Goal: Transaction & Acquisition: Purchase product/service

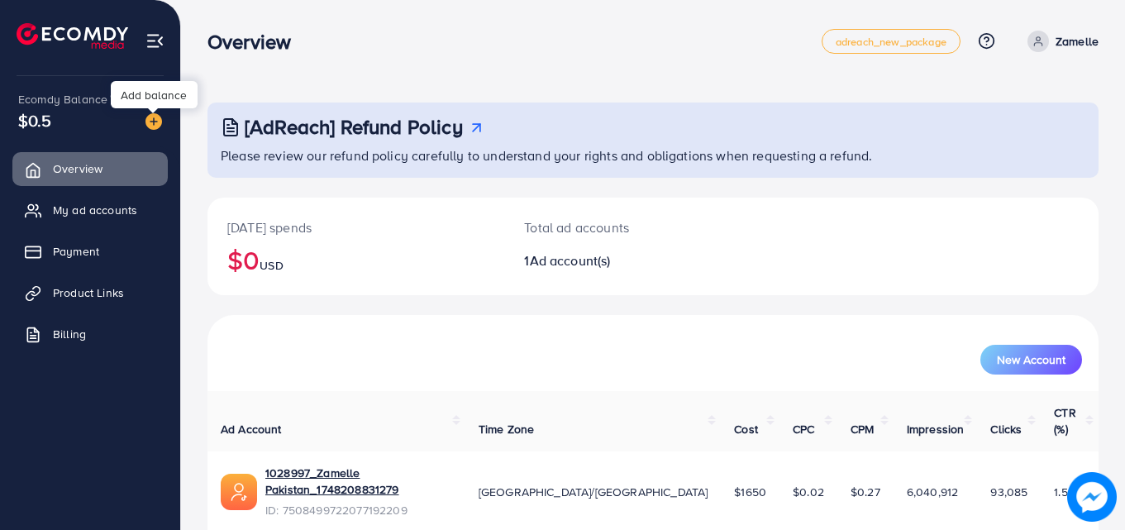
click at [155, 116] on img at bounding box center [154, 121] width 17 height 17
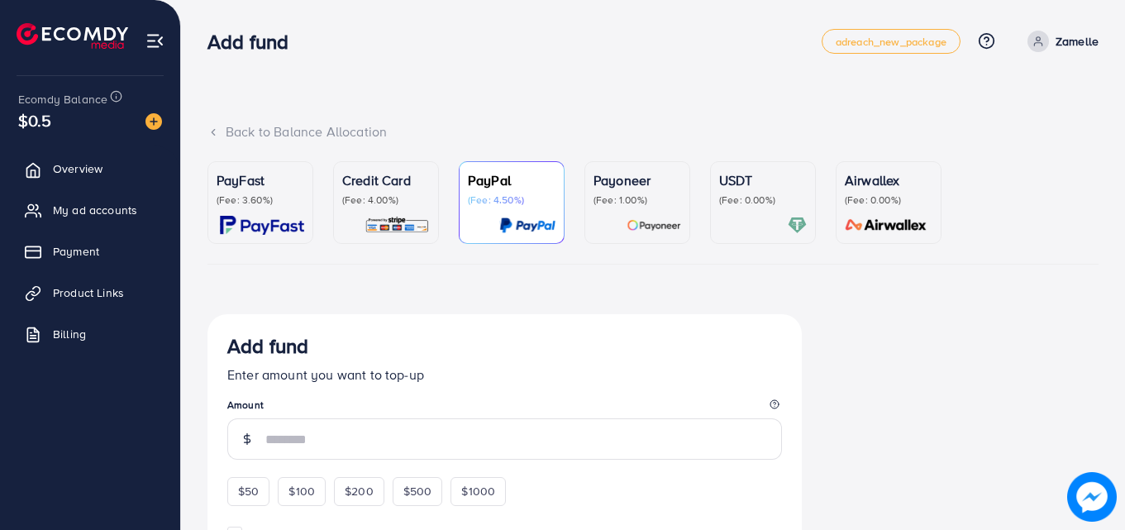
click at [284, 200] on p "(Fee: 3.60%)" at bounding box center [261, 200] width 88 height 13
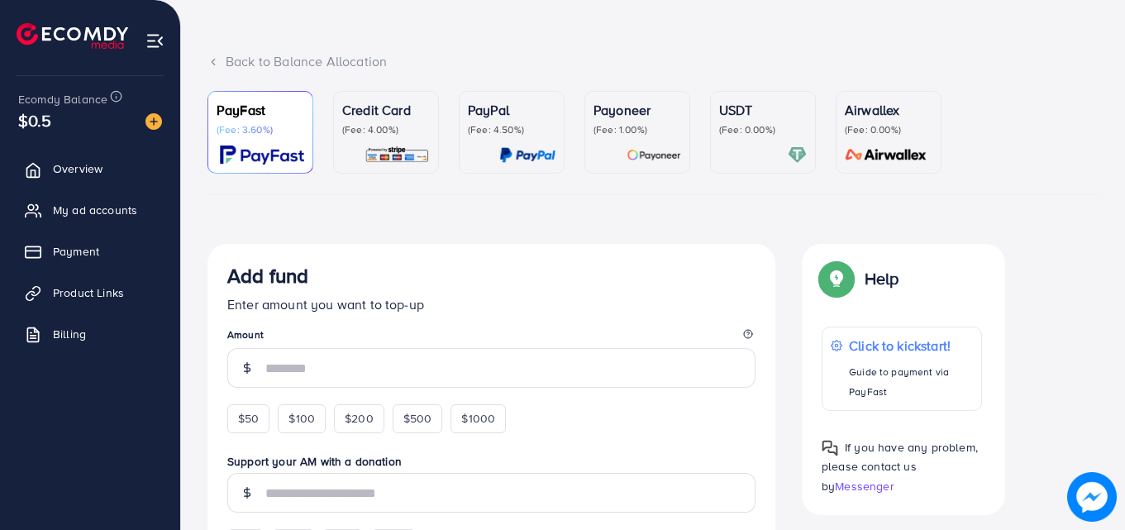
scroll to position [127, 0]
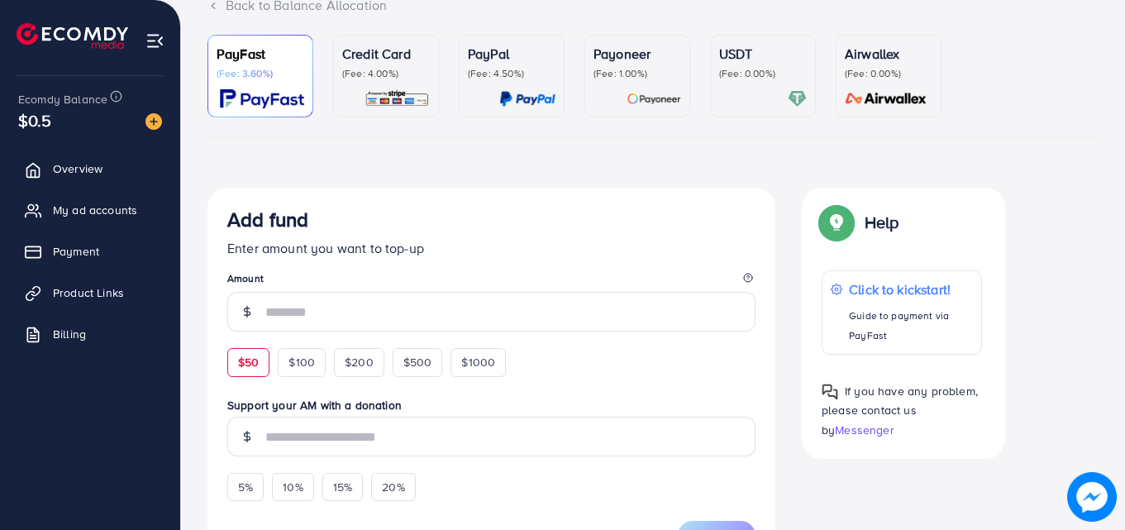
click at [252, 361] on span "$50" at bounding box center [248, 362] width 21 height 17
type input "**"
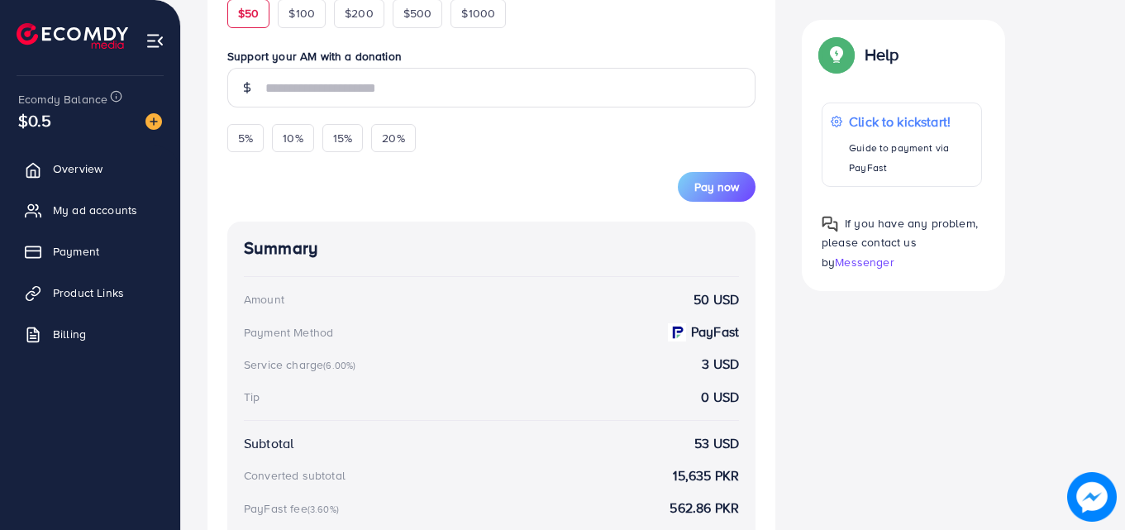
scroll to position [501, 0]
click at [708, 184] on span "Pay now" at bounding box center [717, 186] width 45 height 17
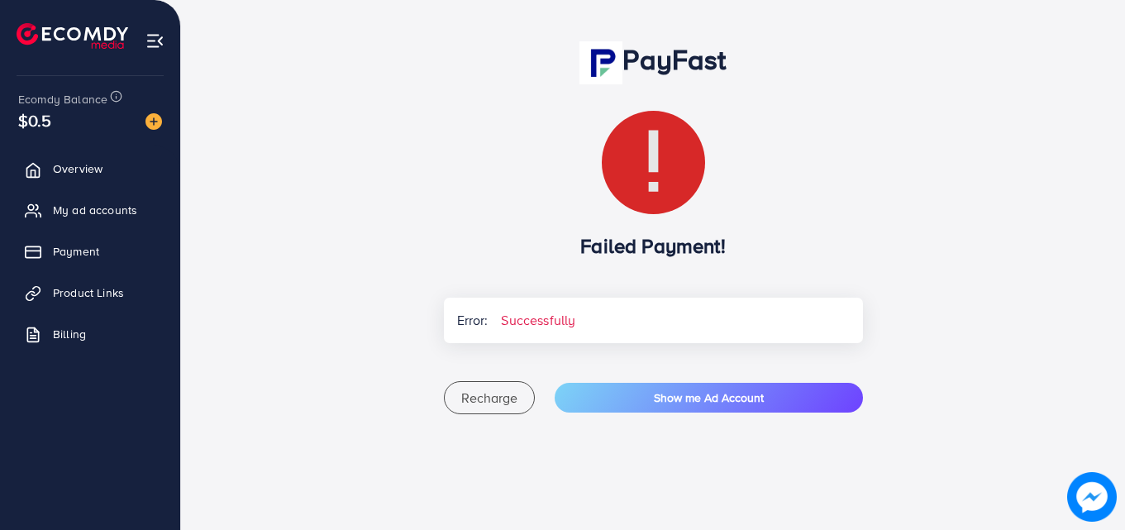
scroll to position [142, 0]
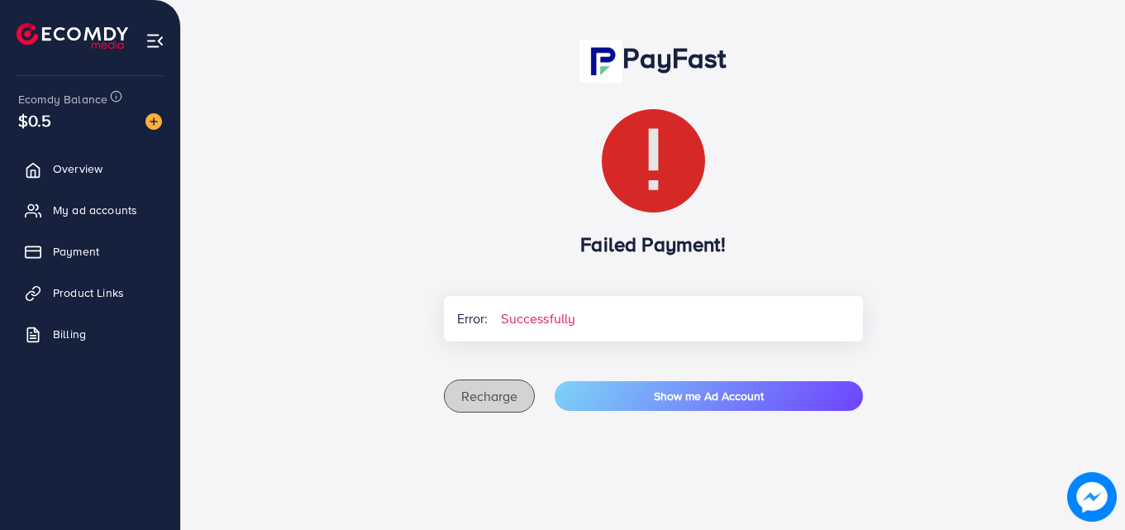
click at [495, 397] on span "Recharge" at bounding box center [489, 396] width 56 height 18
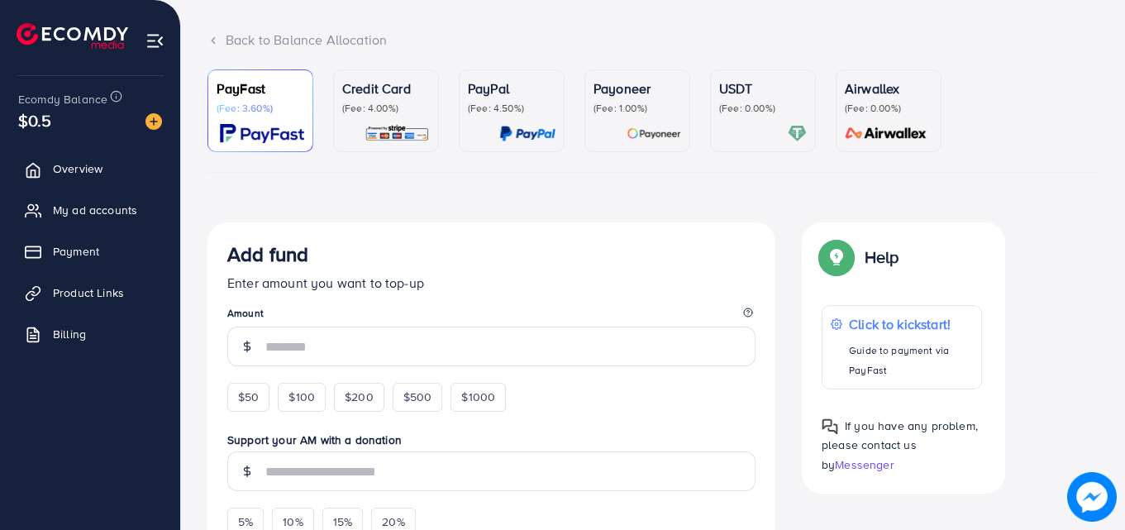
scroll to position [119, 0]
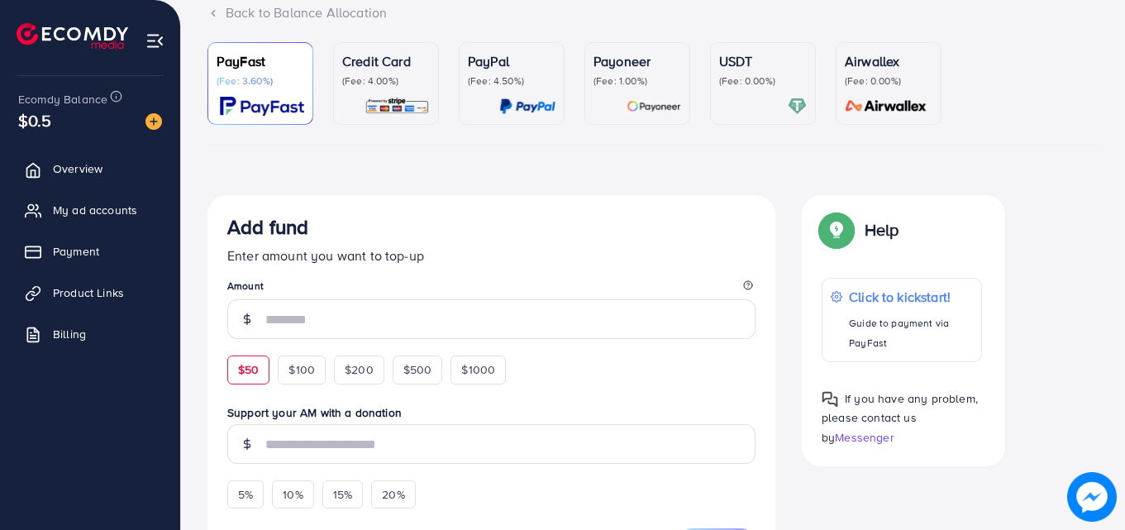
click at [237, 360] on div "$50" at bounding box center [248, 370] width 42 height 28
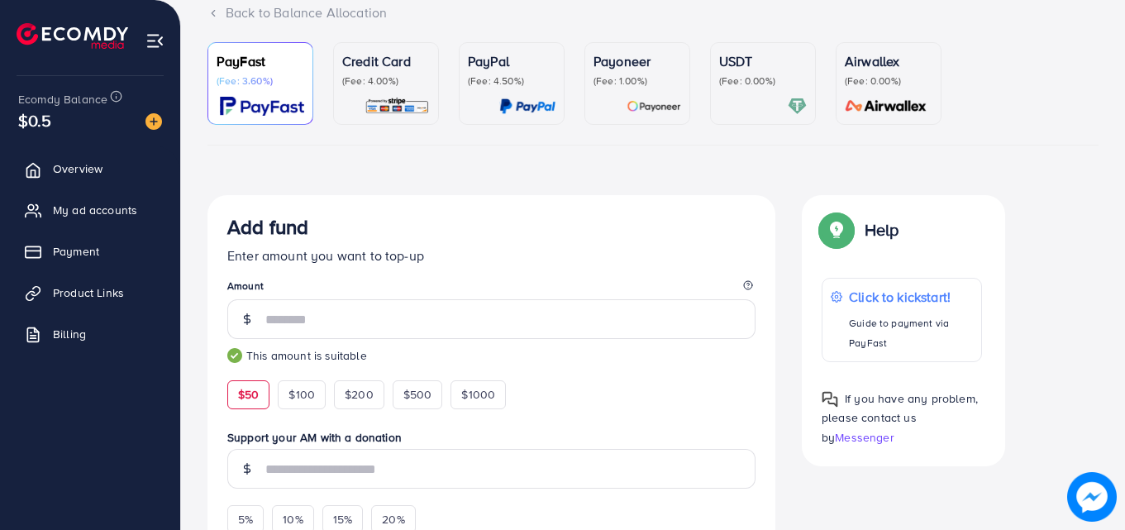
type input "**"
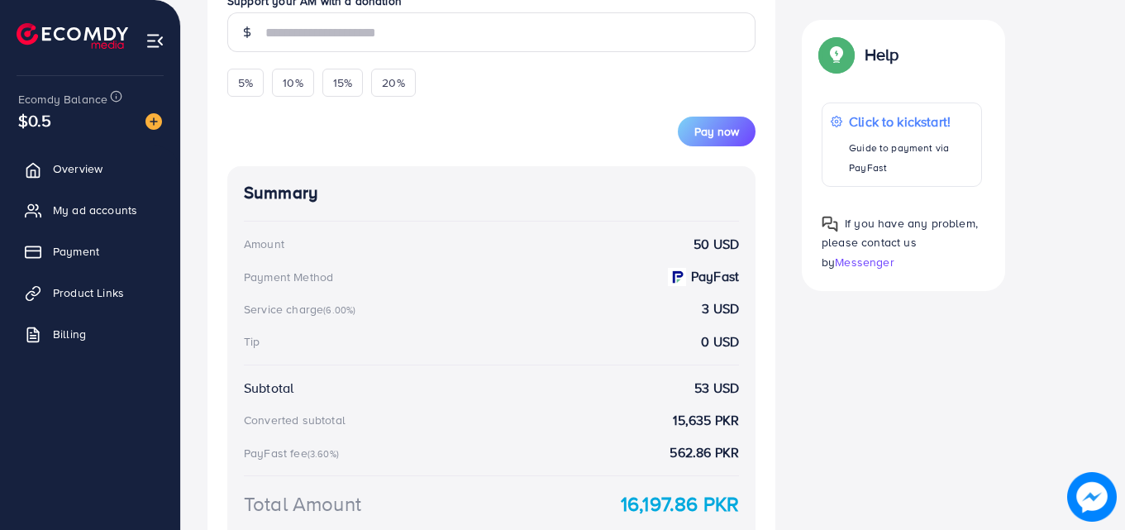
scroll to position [561, 0]
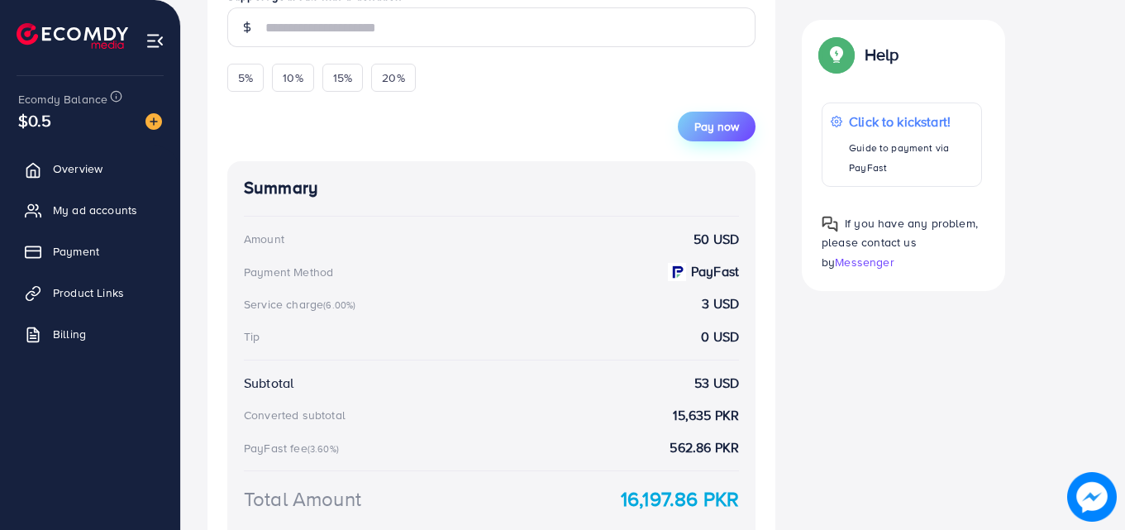
click at [711, 136] on button "Pay now" at bounding box center [717, 127] width 78 height 30
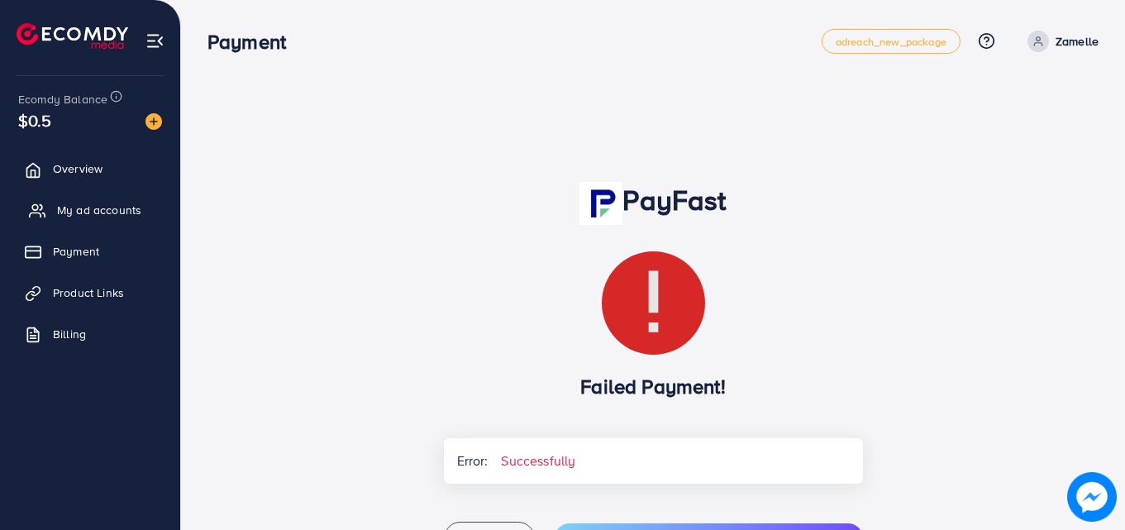
click at [132, 202] on span "My ad accounts" at bounding box center [99, 210] width 84 height 17
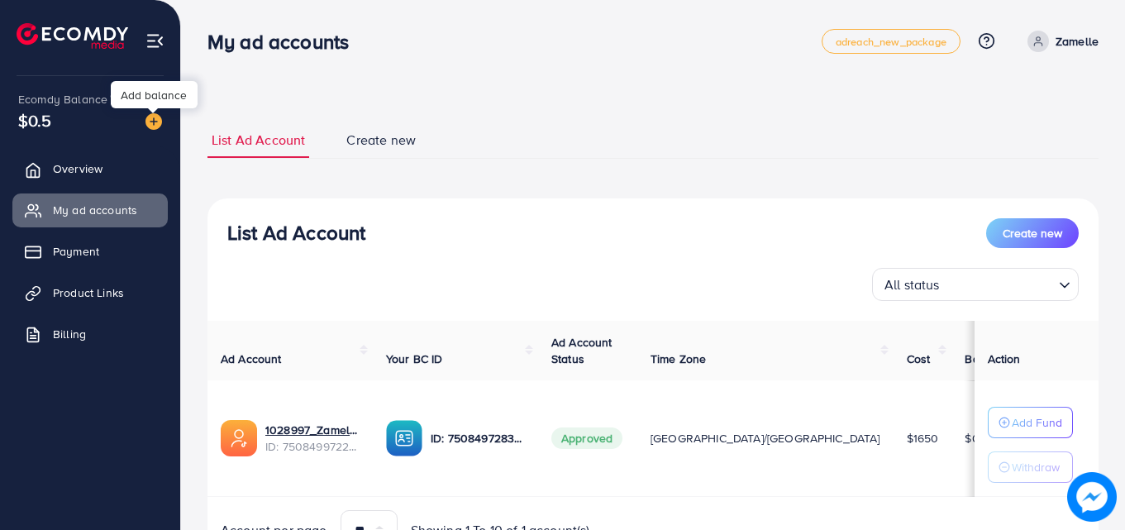
click at [156, 122] on img at bounding box center [154, 121] width 17 height 17
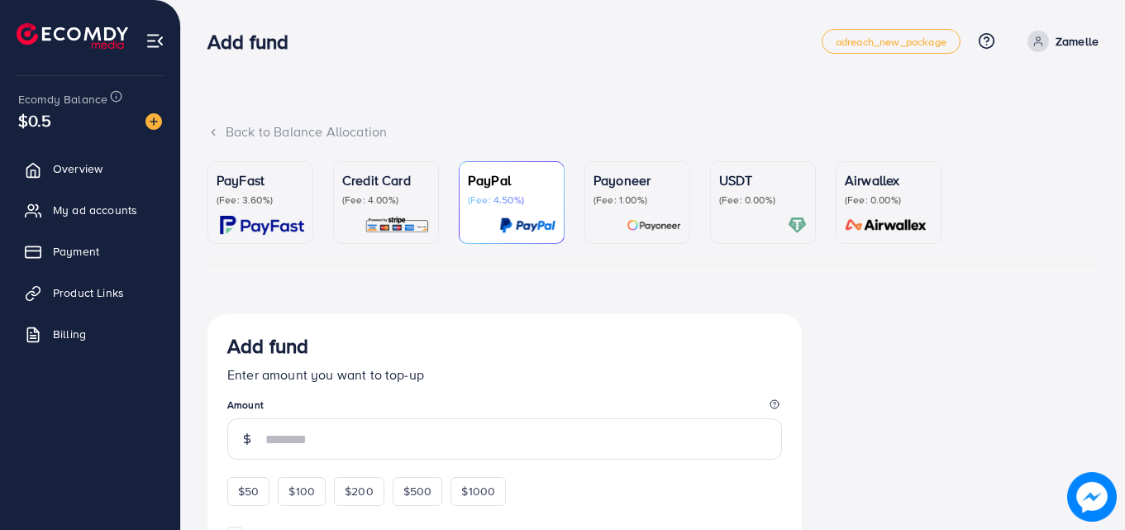
click at [264, 209] on div "PayFast (Fee: 3.60%)" at bounding box center [261, 202] width 88 height 65
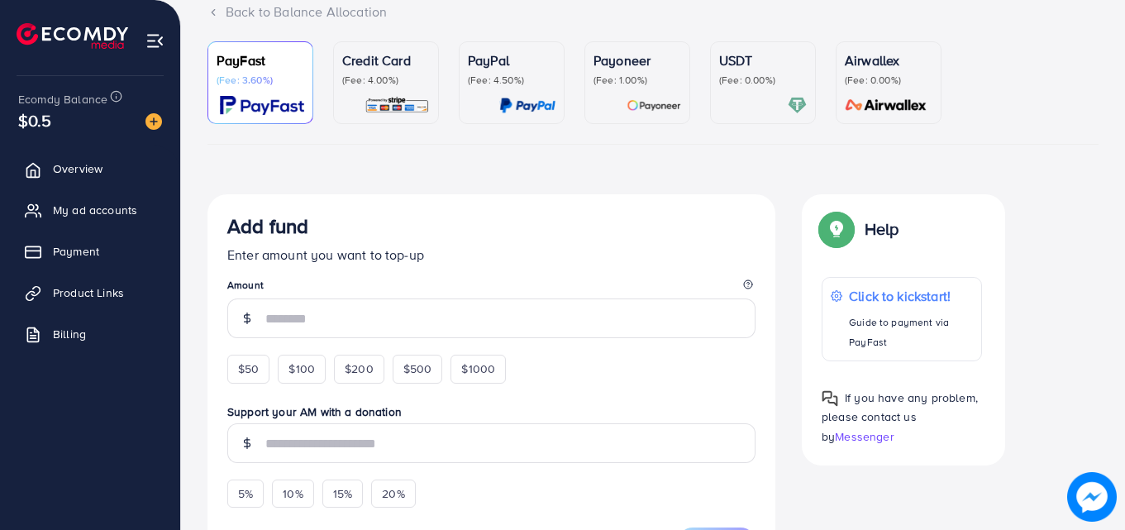
scroll to position [142, 0]
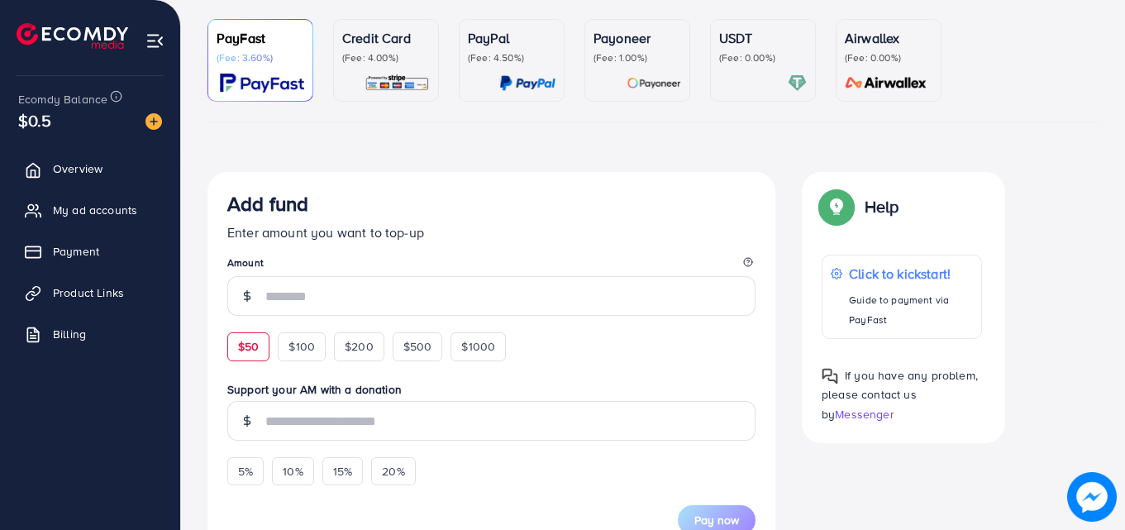
click at [247, 351] on span "$50" at bounding box center [248, 346] width 21 height 17
type input "**"
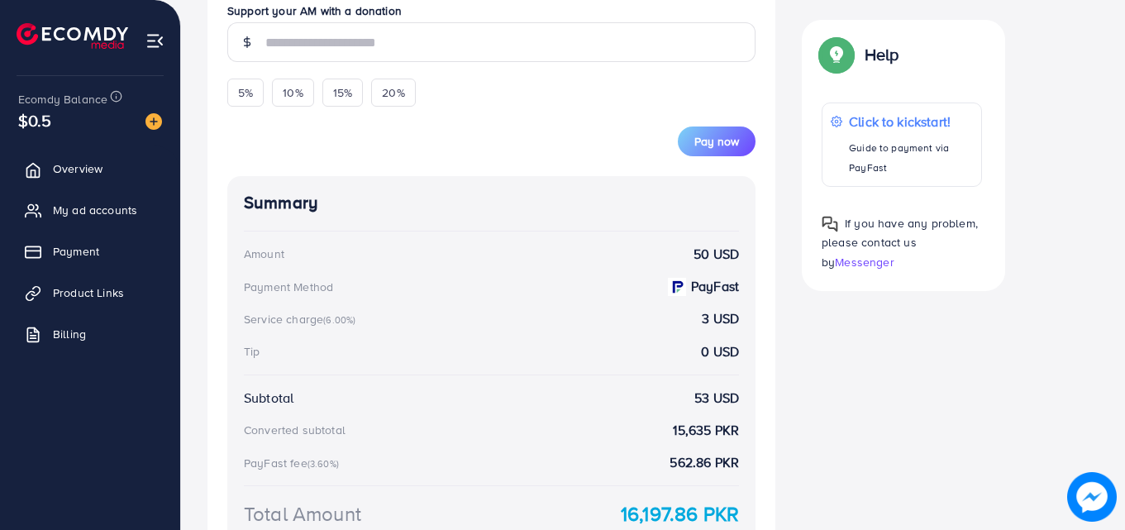
scroll to position [544, 0]
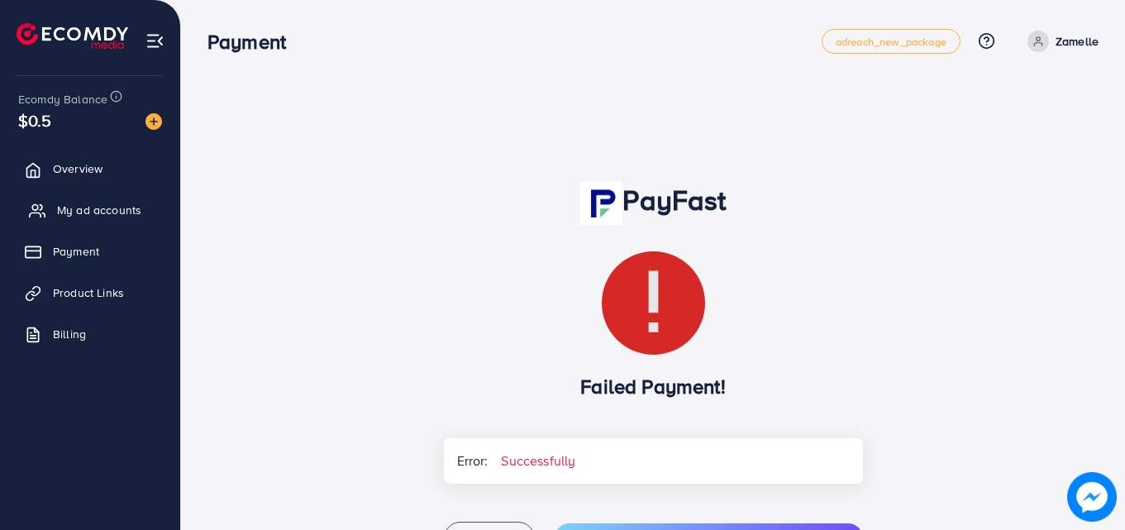
click at [101, 208] on span "My ad accounts" at bounding box center [99, 210] width 84 height 17
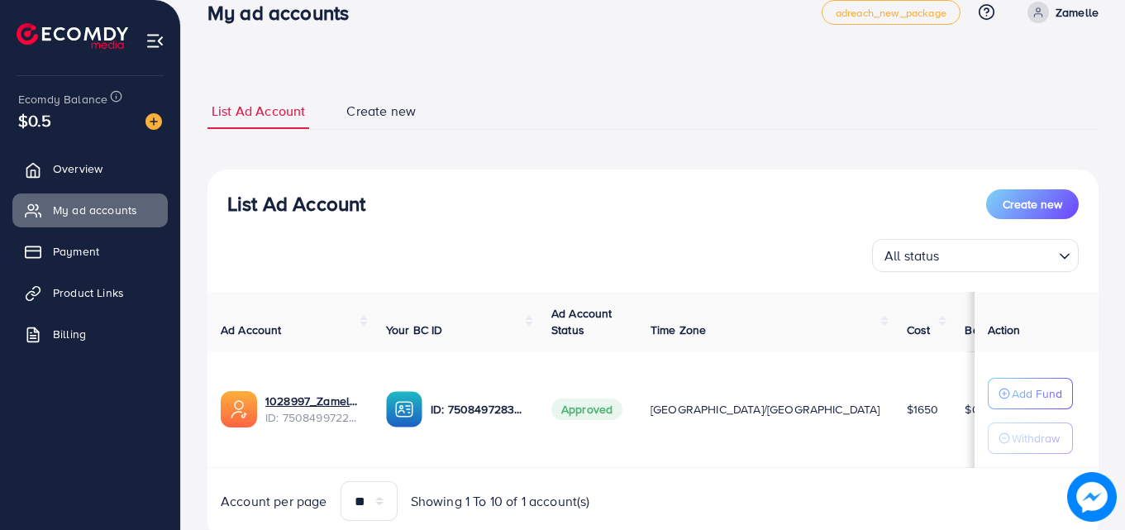
scroll to position [1, 0]
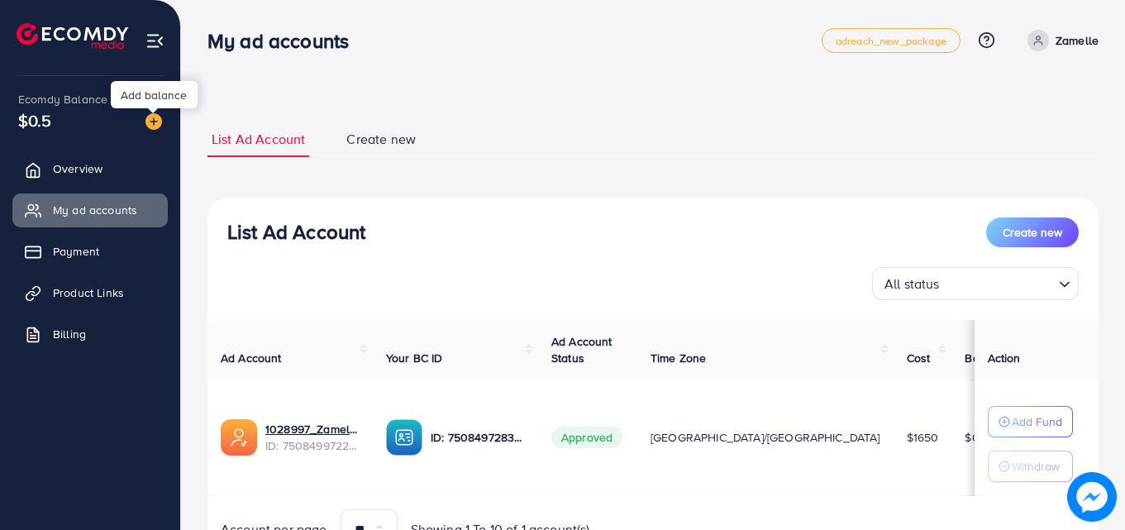
click at [159, 127] on img at bounding box center [154, 121] width 17 height 17
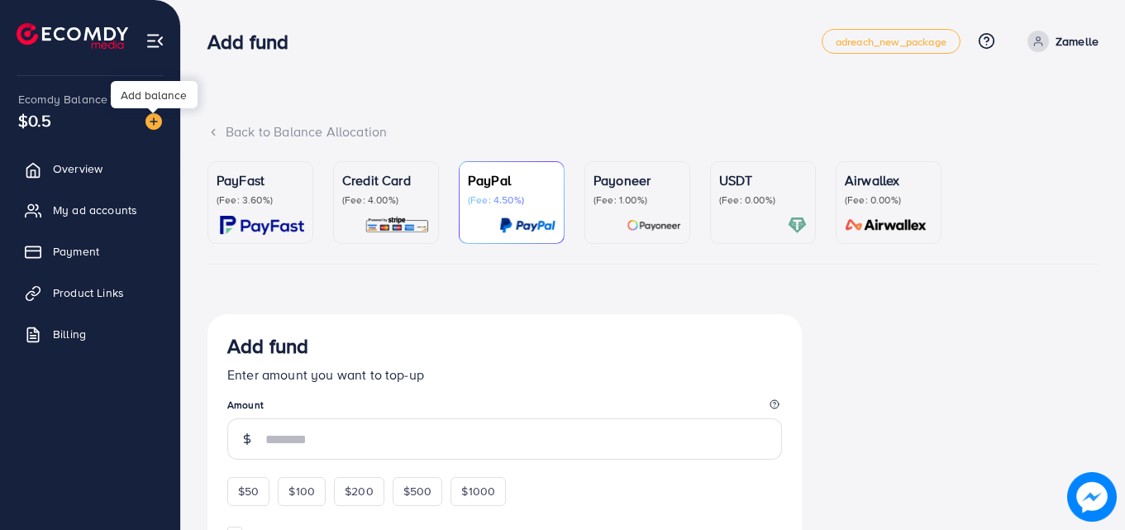
click at [263, 243] on link "PayFast (Fee: 3.60%)" at bounding box center [261, 202] width 106 height 83
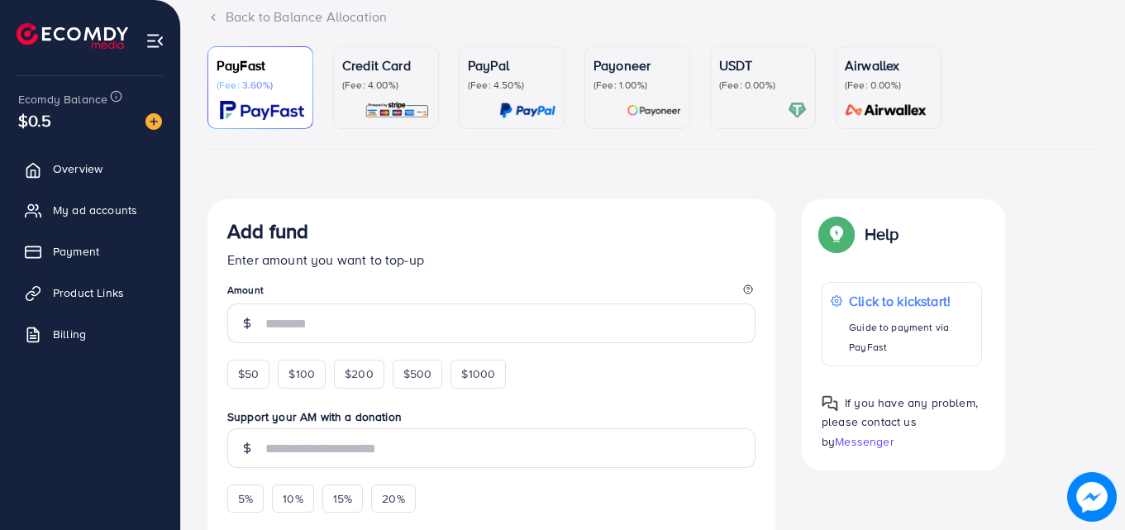
scroll to position [122, 0]
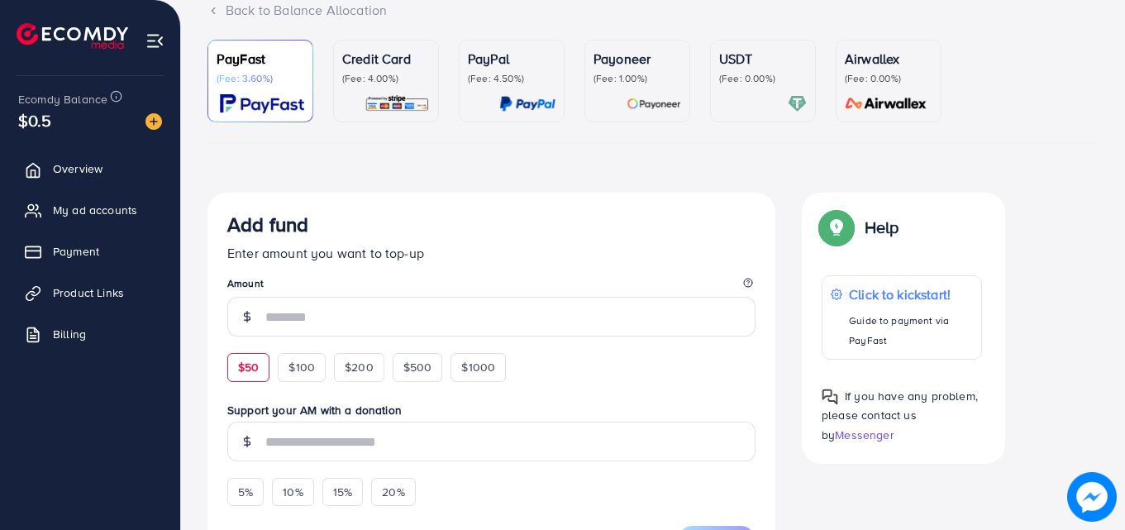
click at [256, 362] on span "$50" at bounding box center [248, 367] width 21 height 17
type input "**"
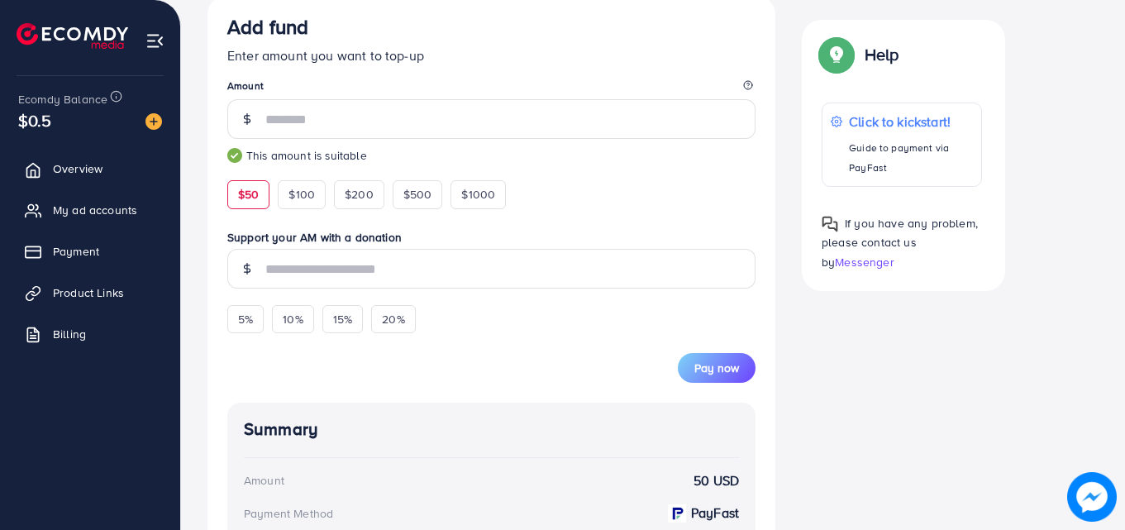
scroll to position [356, 0]
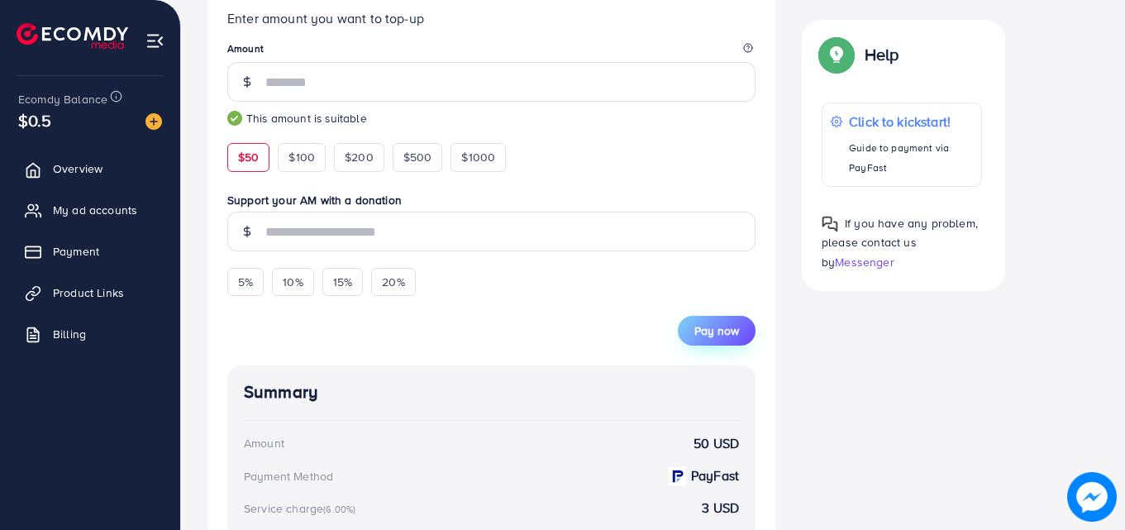
click at [736, 326] on span "Pay now" at bounding box center [717, 331] width 45 height 17
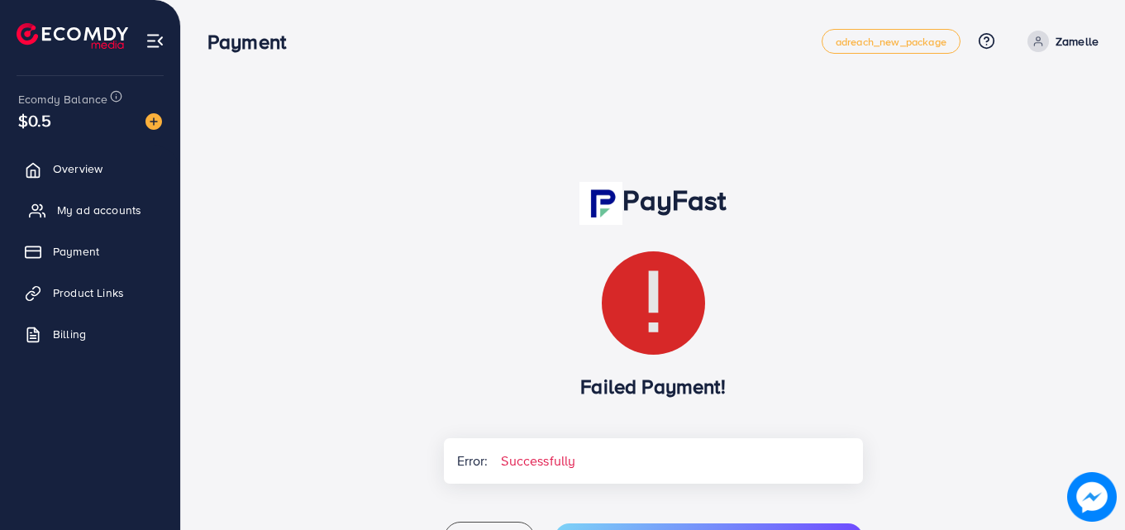
click at [85, 201] on link "My ad accounts" at bounding box center [89, 210] width 155 height 33
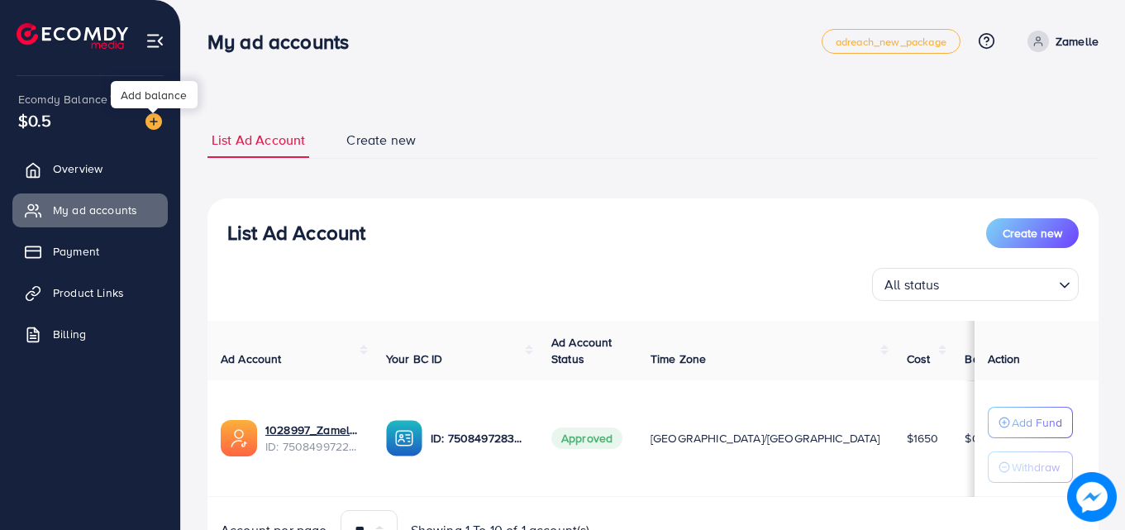
click at [158, 124] on img at bounding box center [154, 121] width 17 height 17
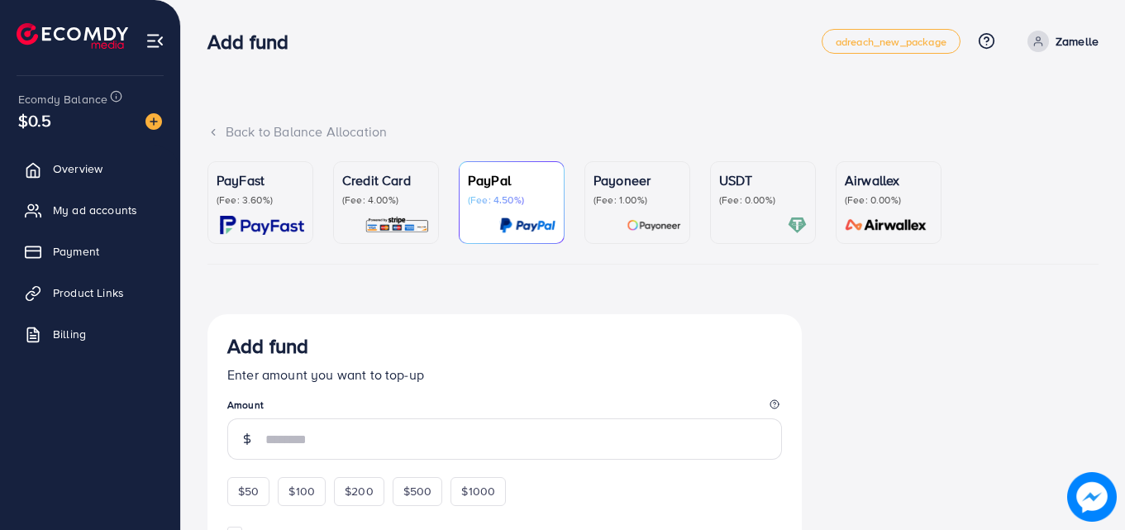
click at [267, 175] on p "PayFast" at bounding box center [261, 180] width 88 height 20
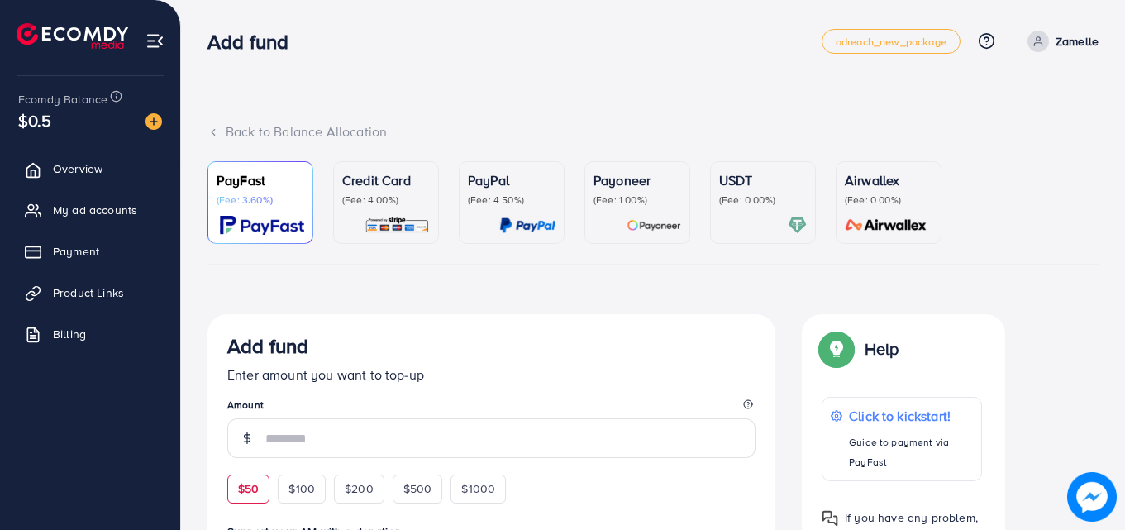
click at [256, 485] on span "$50" at bounding box center [248, 488] width 21 height 17
type input "**"
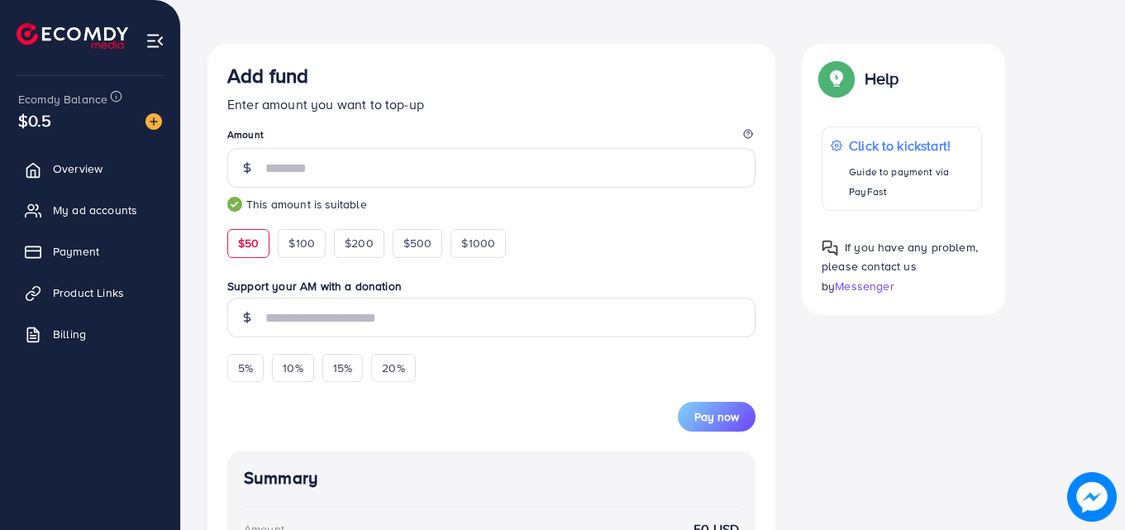
scroll to position [289, 0]
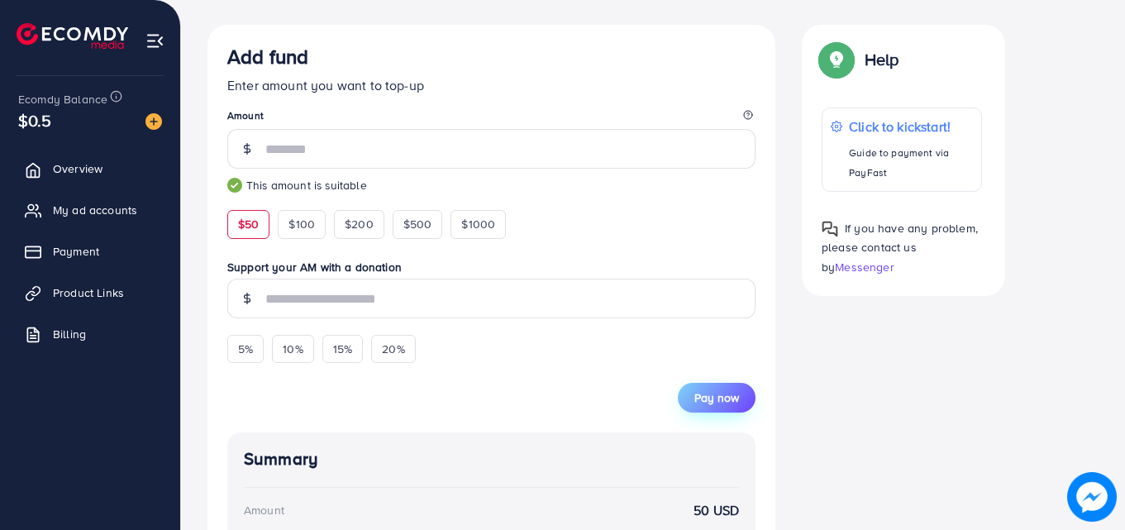
click at [714, 406] on span "Pay now" at bounding box center [717, 397] width 45 height 17
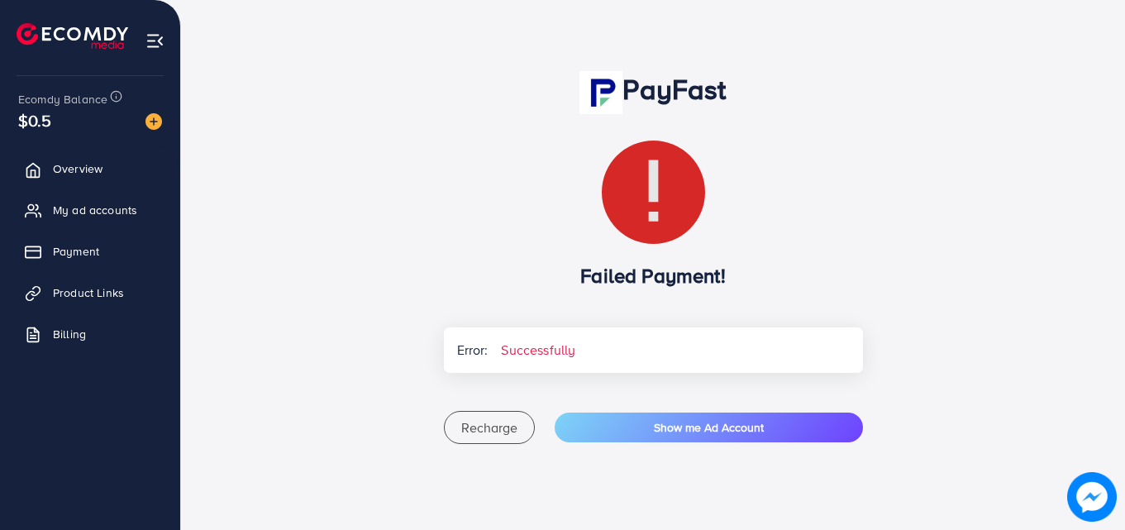
scroll to position [142, 0]
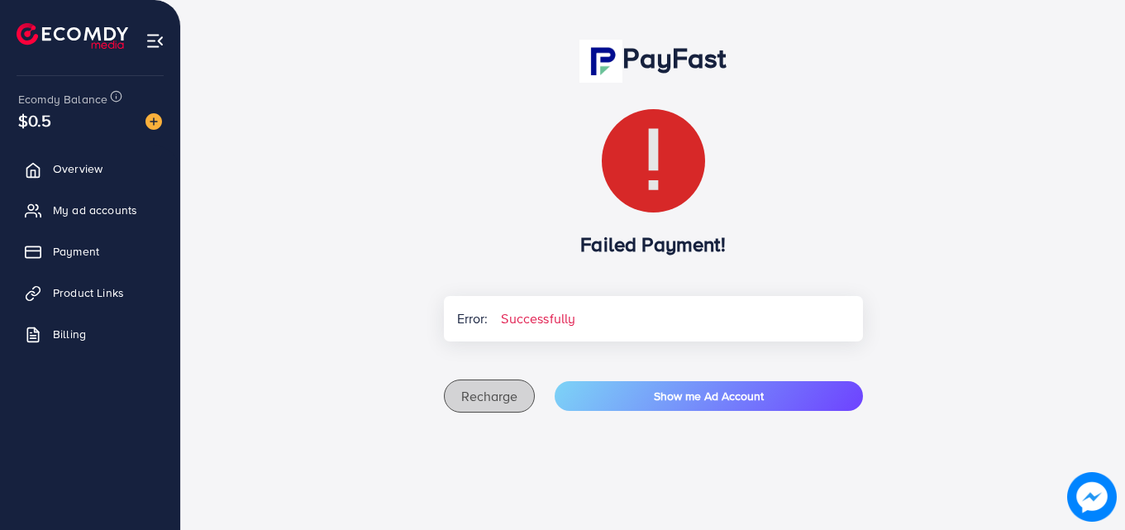
click at [499, 403] on span "Recharge" at bounding box center [489, 396] width 56 height 18
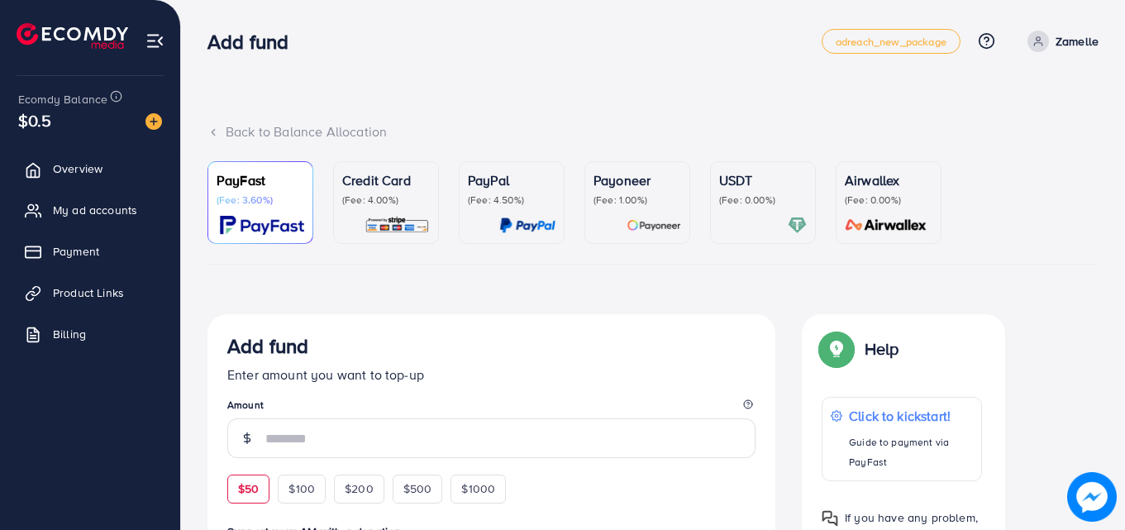
click at [265, 498] on div "$50" at bounding box center [248, 489] width 42 height 28
type input "**"
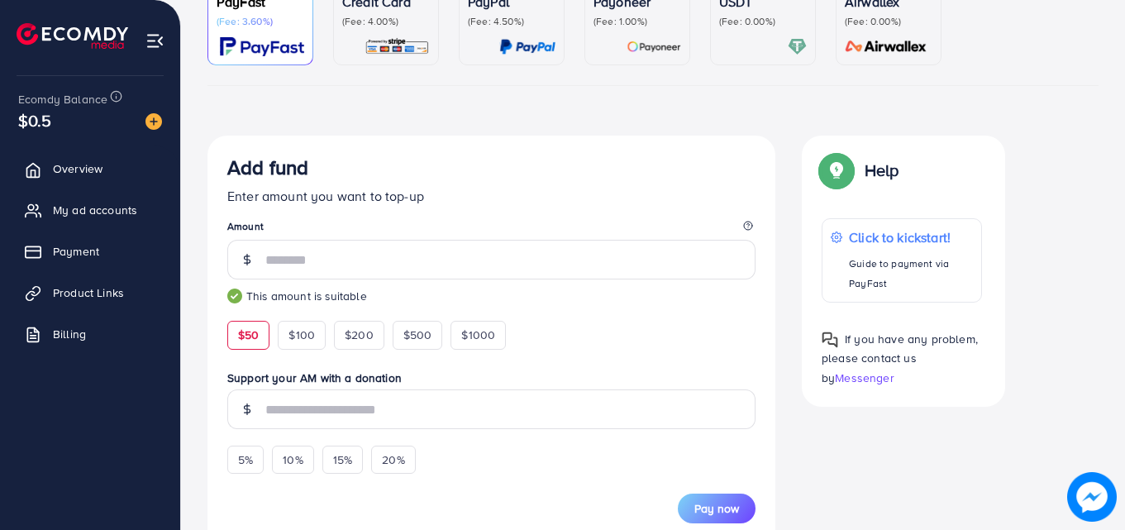
scroll to position [202, 0]
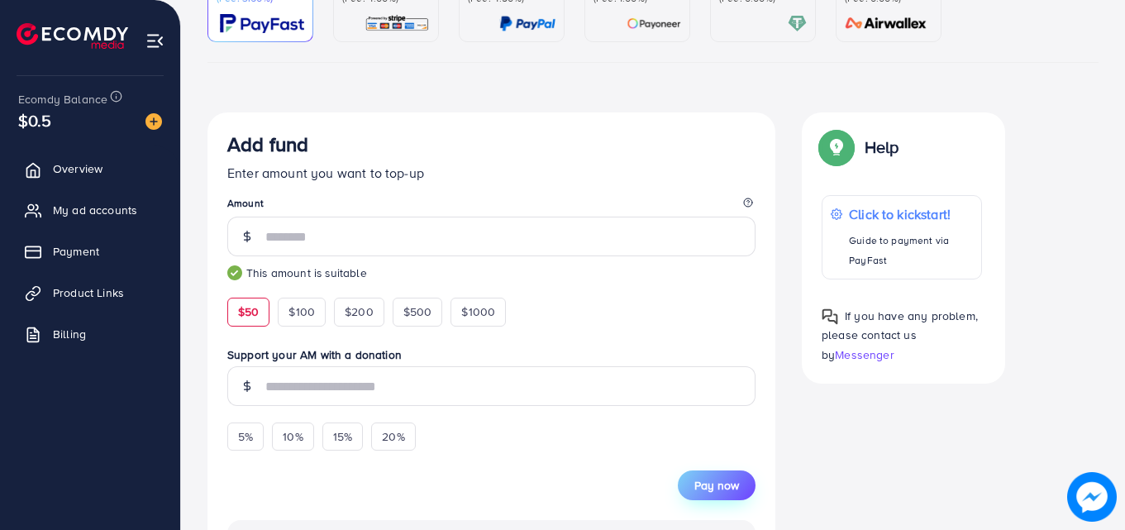
click at [702, 487] on span "Pay now" at bounding box center [717, 485] width 45 height 17
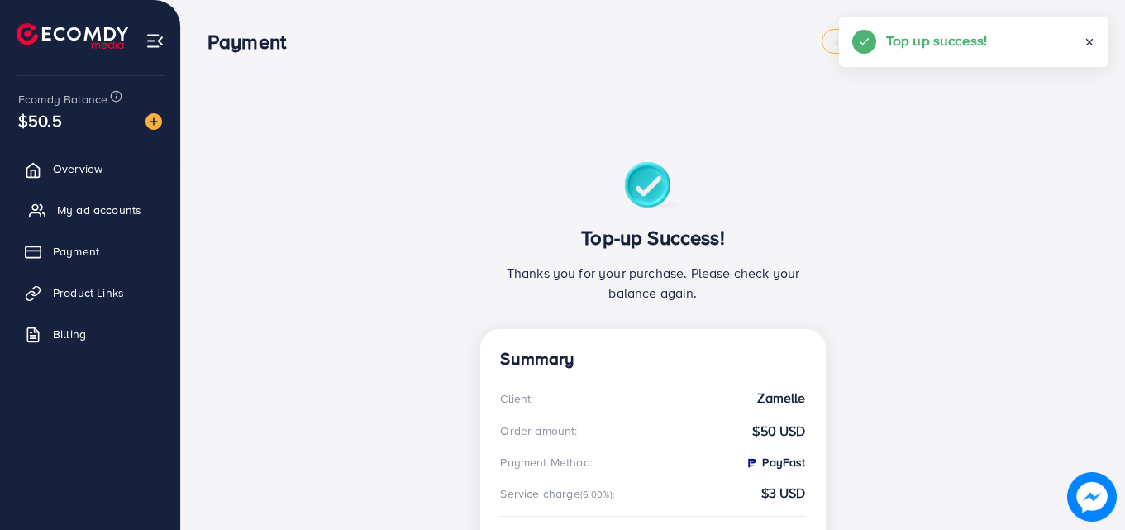
click at [67, 209] on span "My ad accounts" at bounding box center [99, 210] width 84 height 17
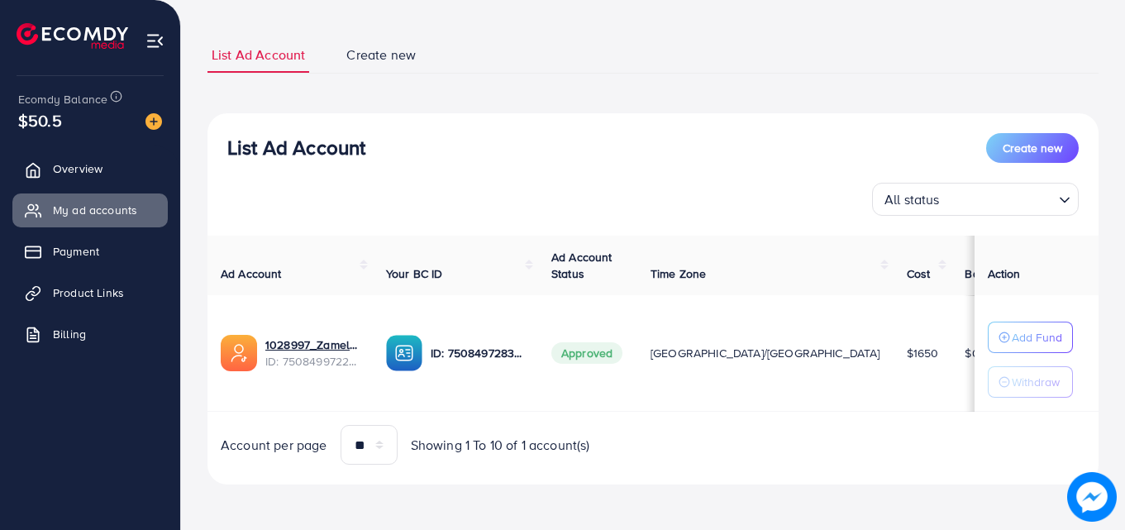
scroll to position [86, 0]
click at [992, 347] on button "Add Fund" at bounding box center [1030, 336] width 85 height 31
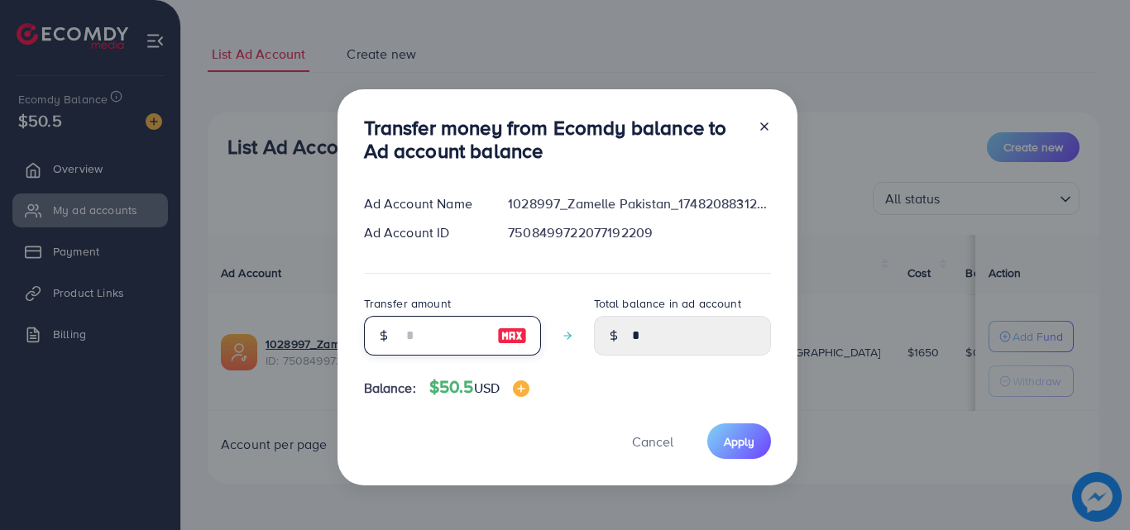
click at [458, 332] on input "number" at bounding box center [443, 336] width 83 height 40
type input "*"
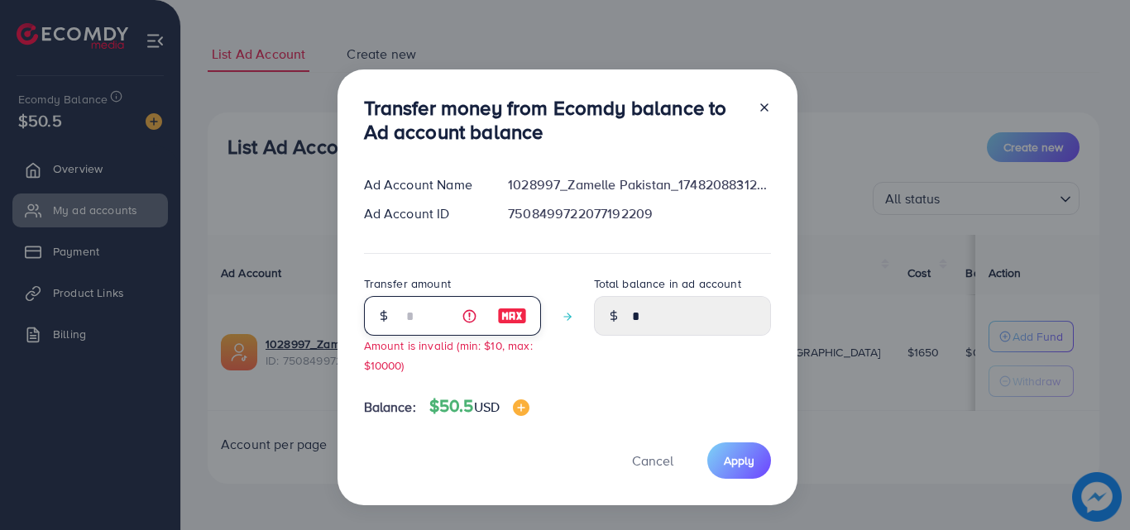
type input "****"
type input "**"
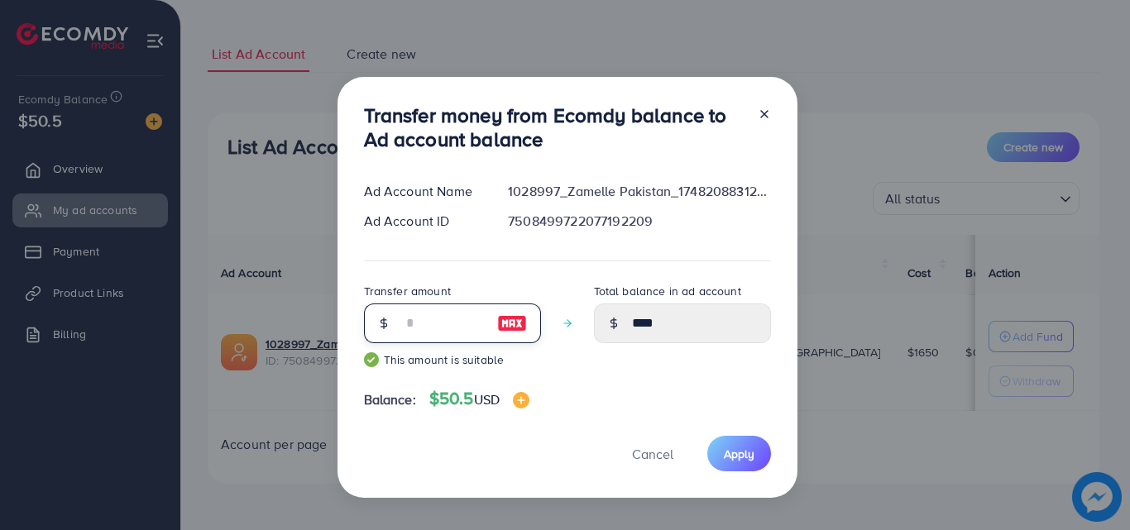
type input "*****"
type input "**"
click at [728, 446] on span "Apply" at bounding box center [739, 454] width 31 height 17
